Goal: Task Accomplishment & Management: Manage account settings

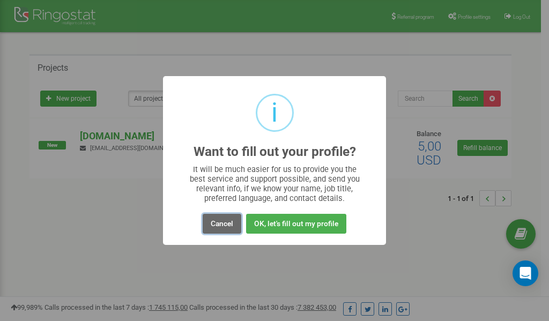
click at [220, 225] on button "Cancel" at bounding box center [222, 224] width 39 height 20
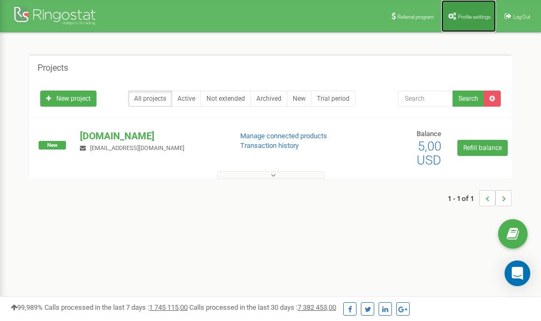
click at [459, 14] on span "Profile settings" at bounding box center [474, 17] width 33 height 6
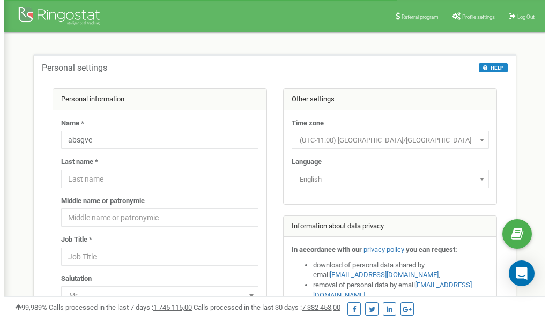
scroll to position [54, 0]
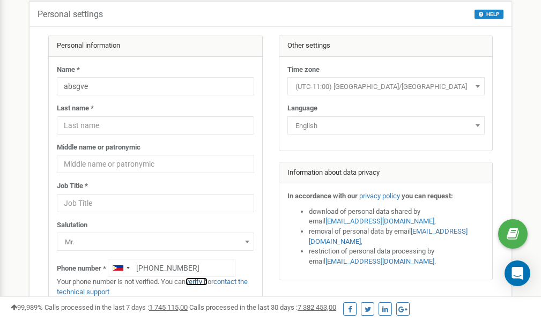
click at [203, 282] on link "verify it" at bounding box center [197, 282] width 22 height 8
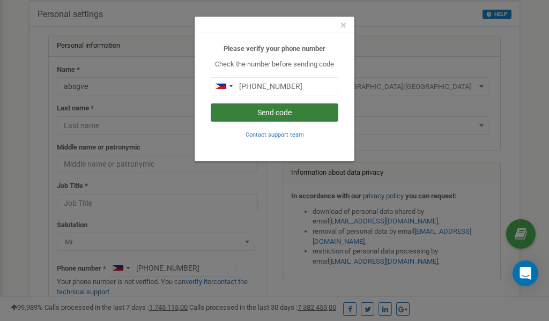
click at [278, 111] on button "Send code" at bounding box center [275, 112] width 128 height 18
